Goal: Task Accomplishment & Management: Manage account settings

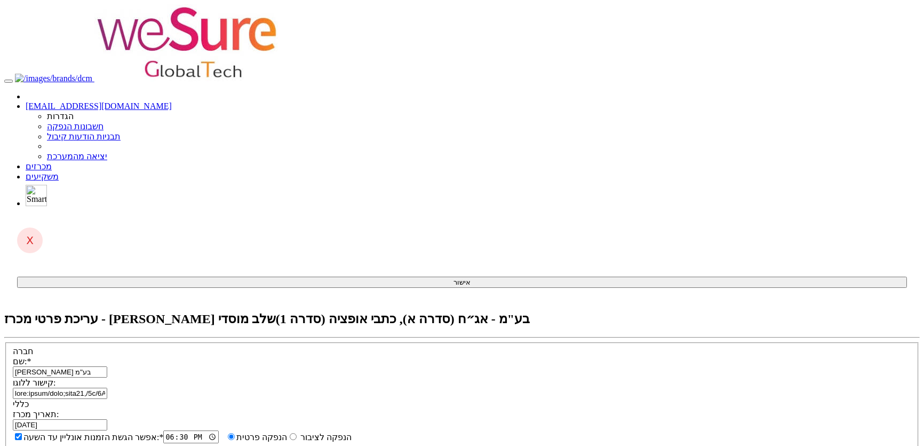
select select "כתבי אופציה"
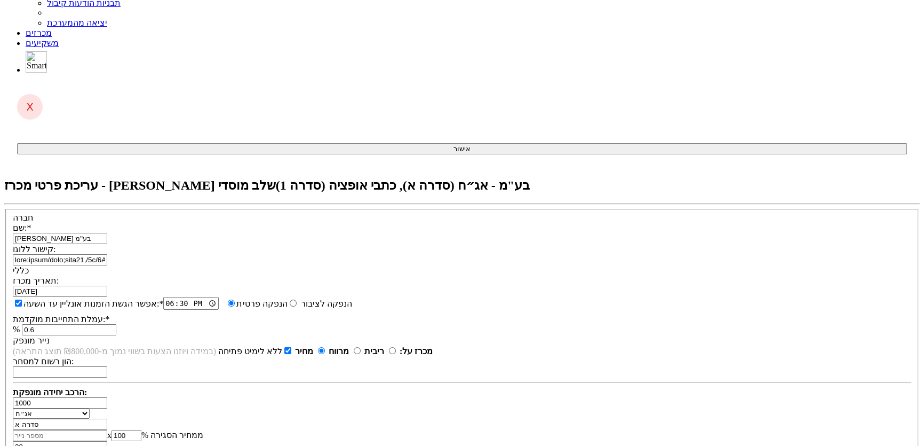
scroll to position [145, 0]
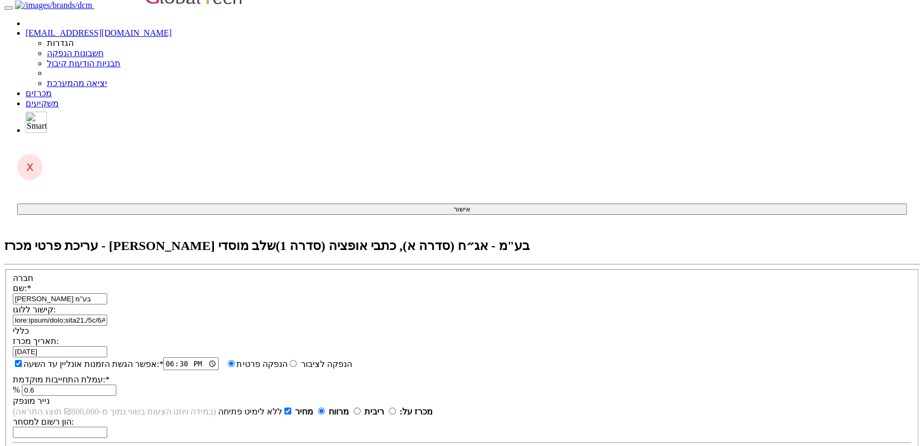
scroll to position [0, 0]
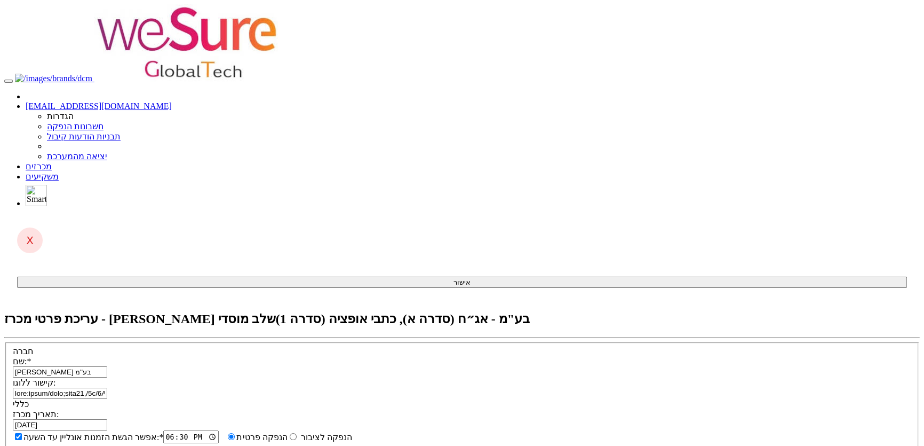
click at [172, 101] on link "[EMAIL_ADDRESS][DOMAIN_NAME]" at bounding box center [99, 105] width 146 height 9
click at [52, 162] on link "מכרזים" at bounding box center [39, 166] width 26 height 9
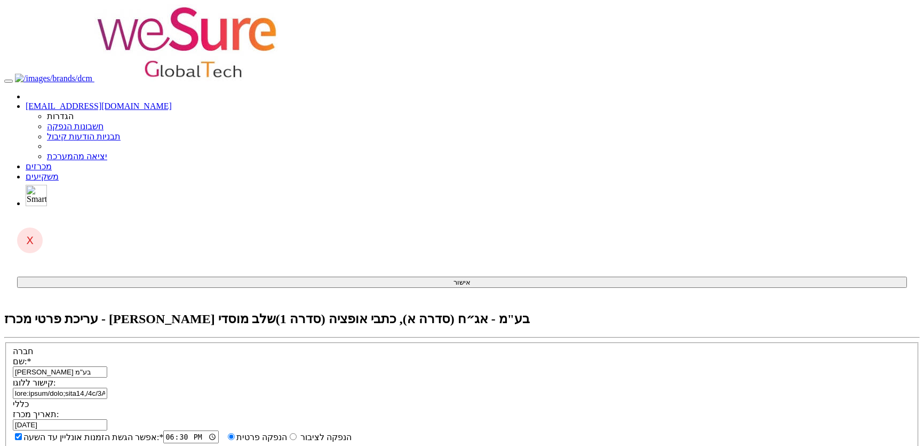
select select "כתבי אופציה"
click at [52, 162] on link "מכרזים" at bounding box center [39, 166] width 26 height 9
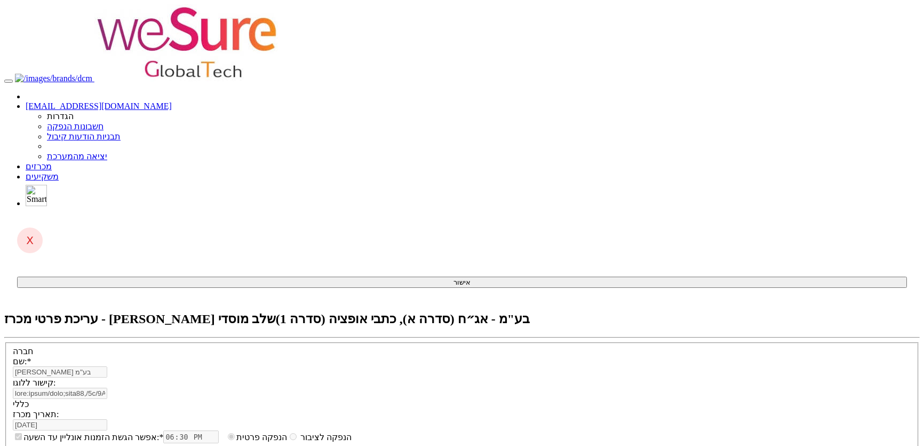
select select "כתבי אופציה"
click at [52, 162] on link "מכרזים" at bounding box center [39, 166] width 26 height 9
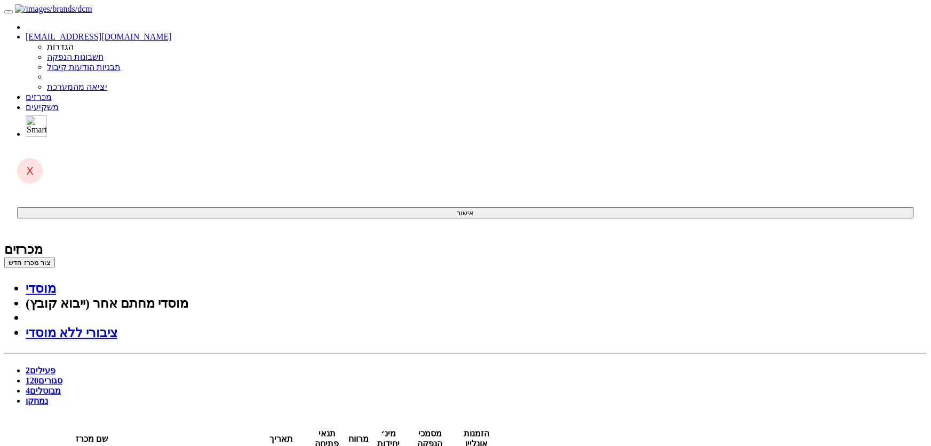
drag, startPoint x: 466, startPoint y: 190, endPoint x: 483, endPoint y: 192, distance: 16.7
